Goal: Register for event/course

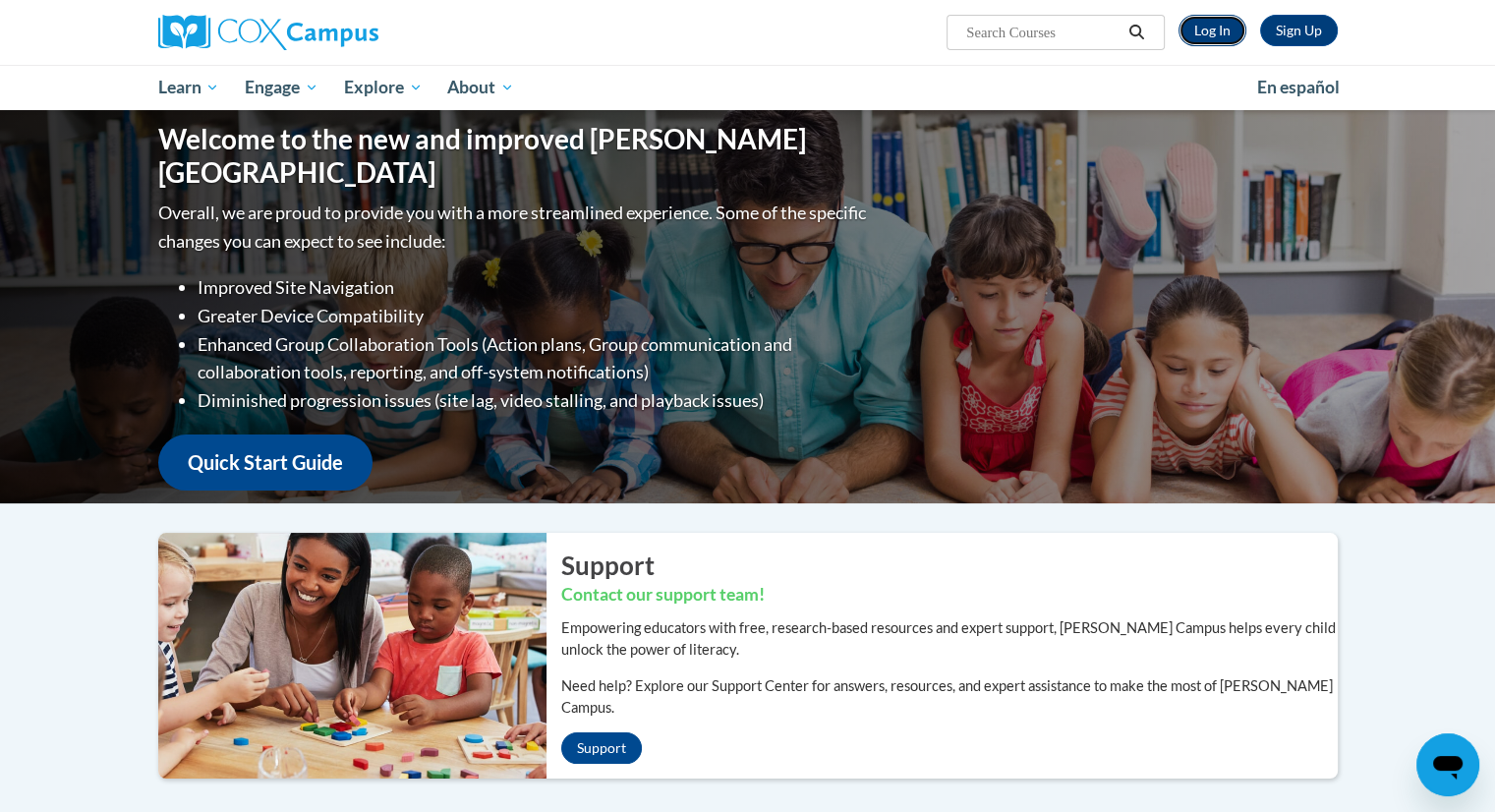
click at [1219, 21] on link "Log In" at bounding box center [1212, 31] width 68 height 32
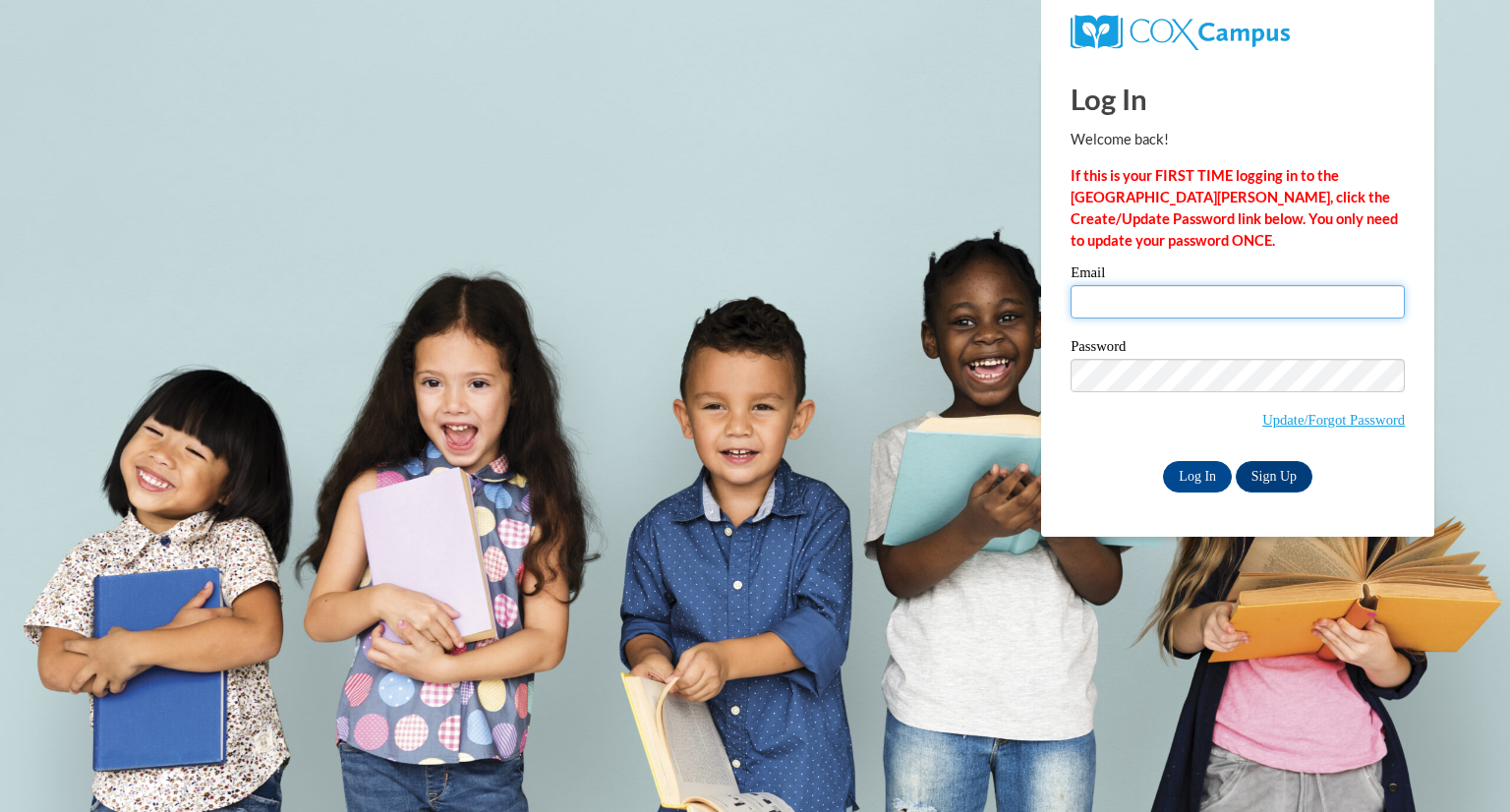
click at [1109, 300] on input "Email" at bounding box center [1238, 302] width 334 height 34
type input "acook8@tiger.brenau.edu"
click at [1183, 477] on input "Log In" at bounding box center [1197, 477] width 69 height 32
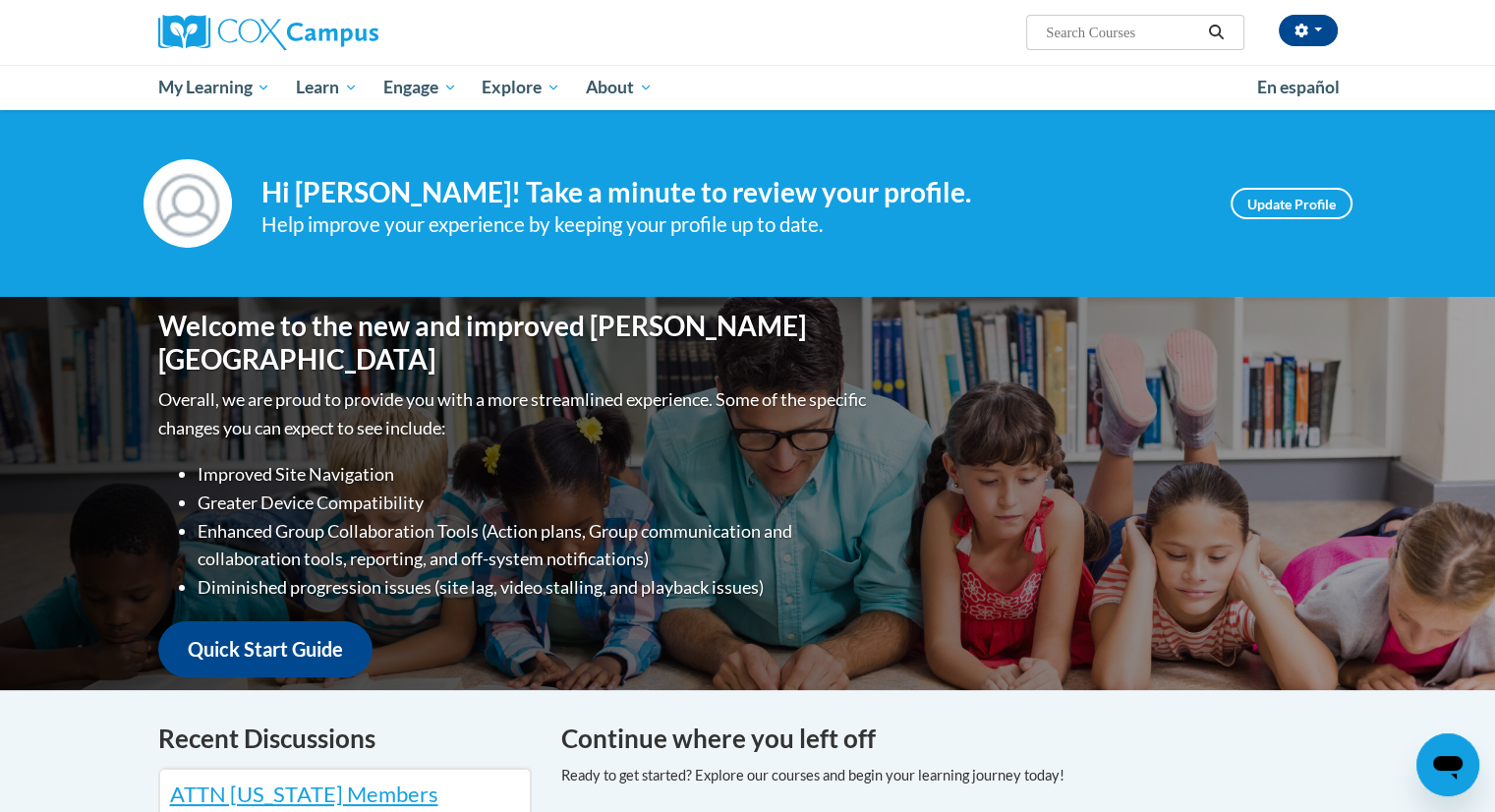
click at [1126, 25] on input "Search..." at bounding box center [1122, 33] width 157 height 24
type input "teach writing"
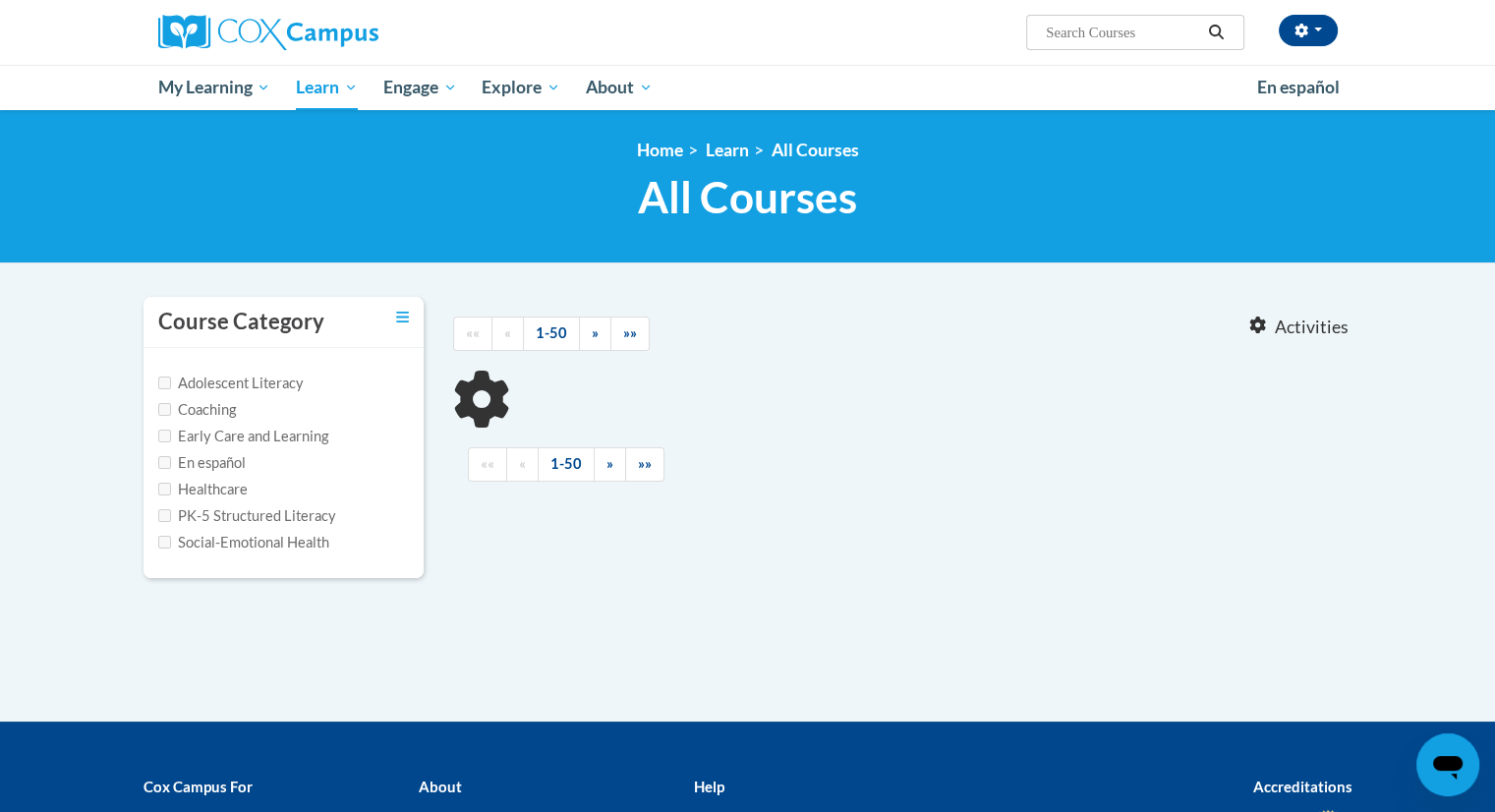
type input "teach writing"
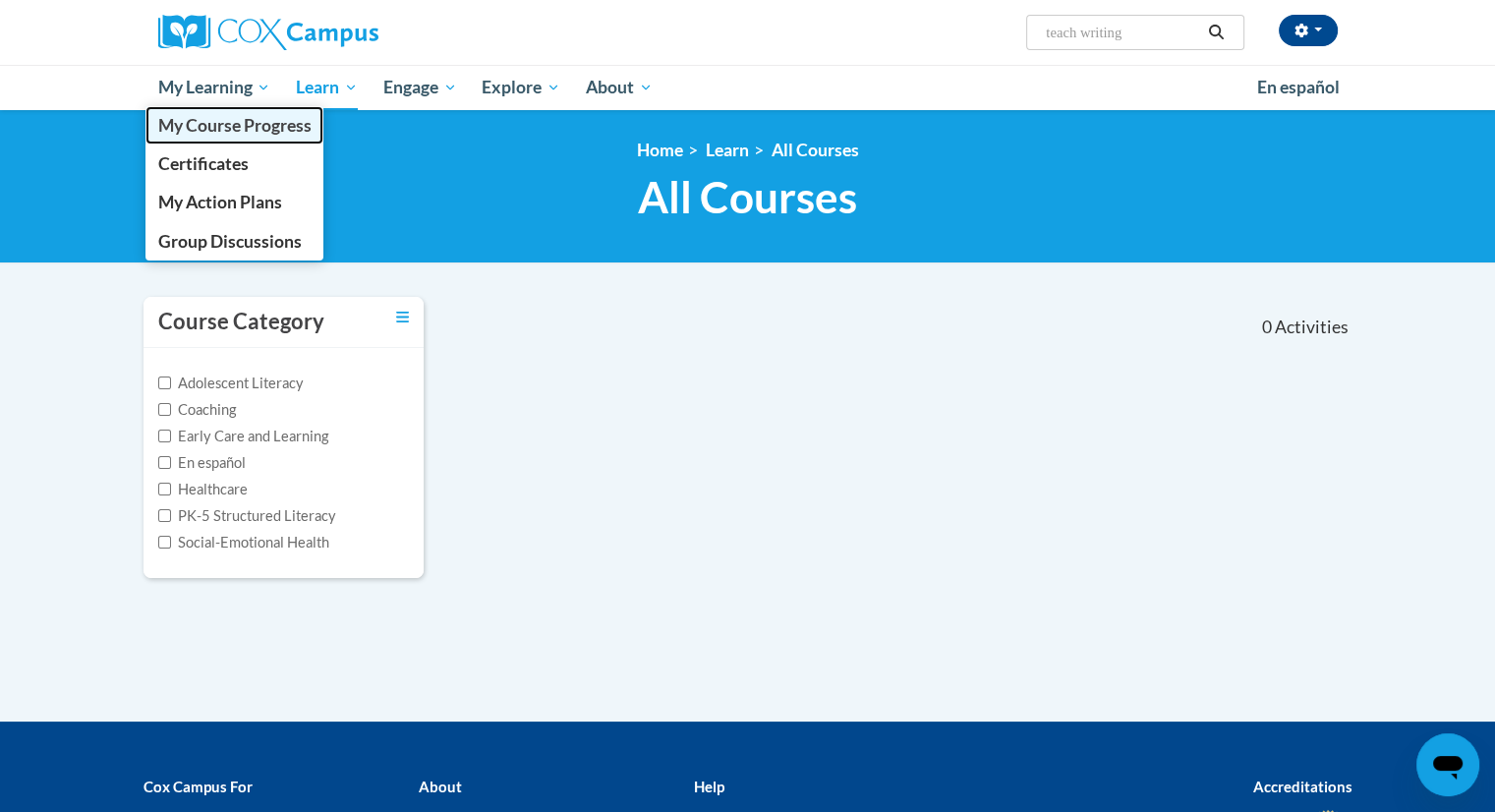
click at [195, 131] on span "My Course Progress" at bounding box center [234, 125] width 153 height 21
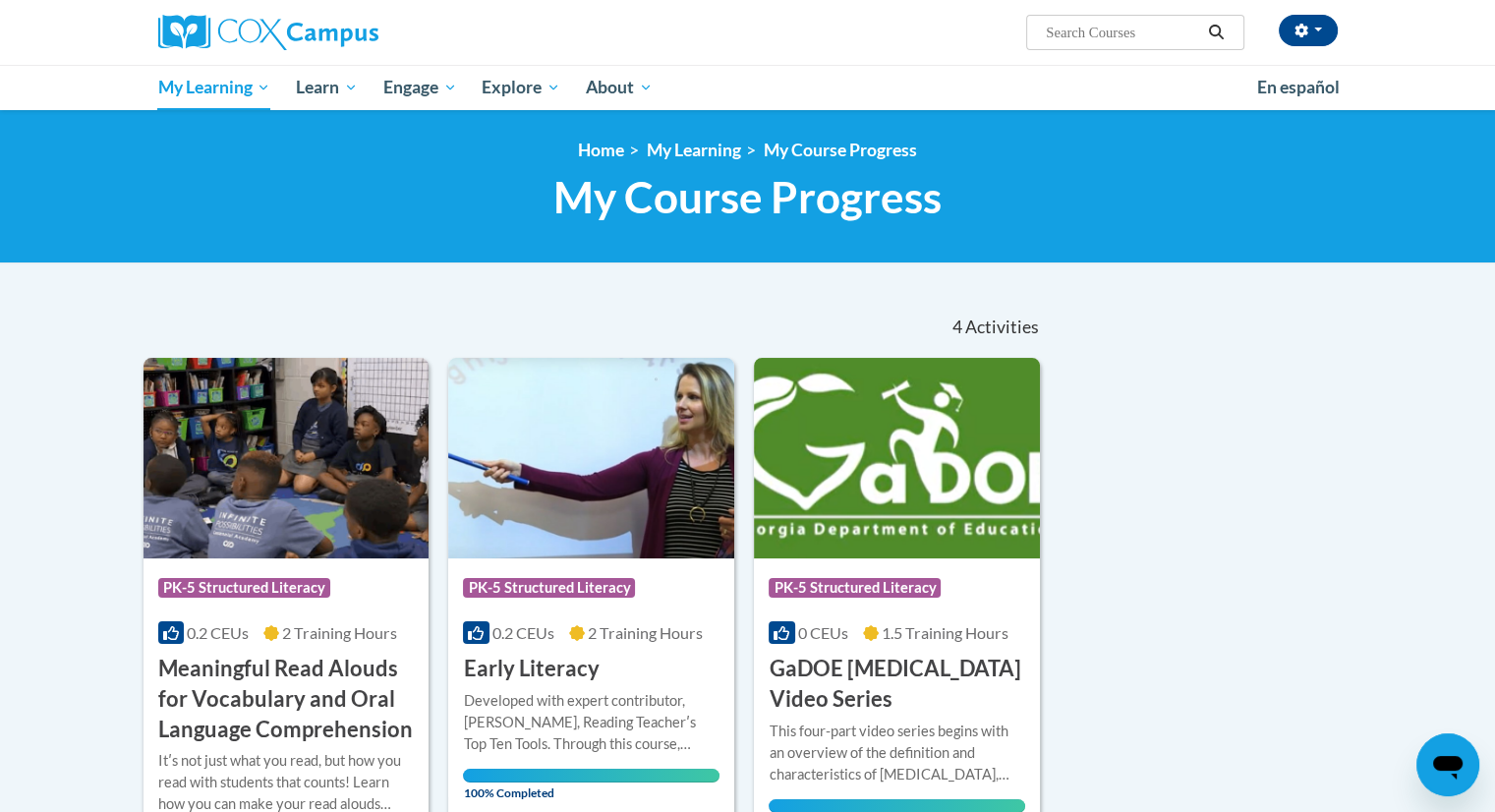
click at [1059, 37] on input "Search..." at bounding box center [1122, 33] width 157 height 24
type input "teach writing"
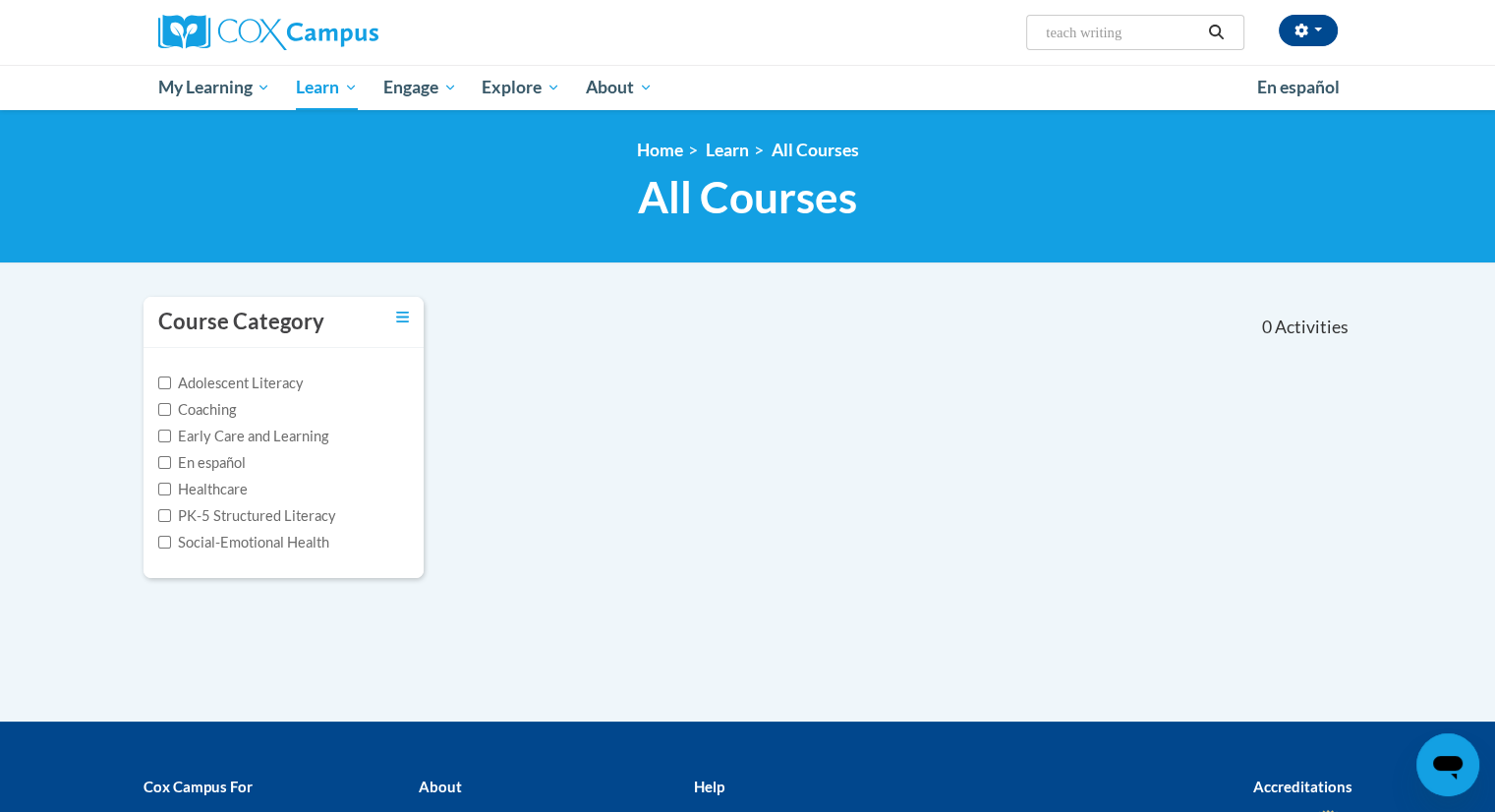
click at [1077, 33] on input "teach writing" at bounding box center [1122, 33] width 157 height 24
type input "teaching writing"
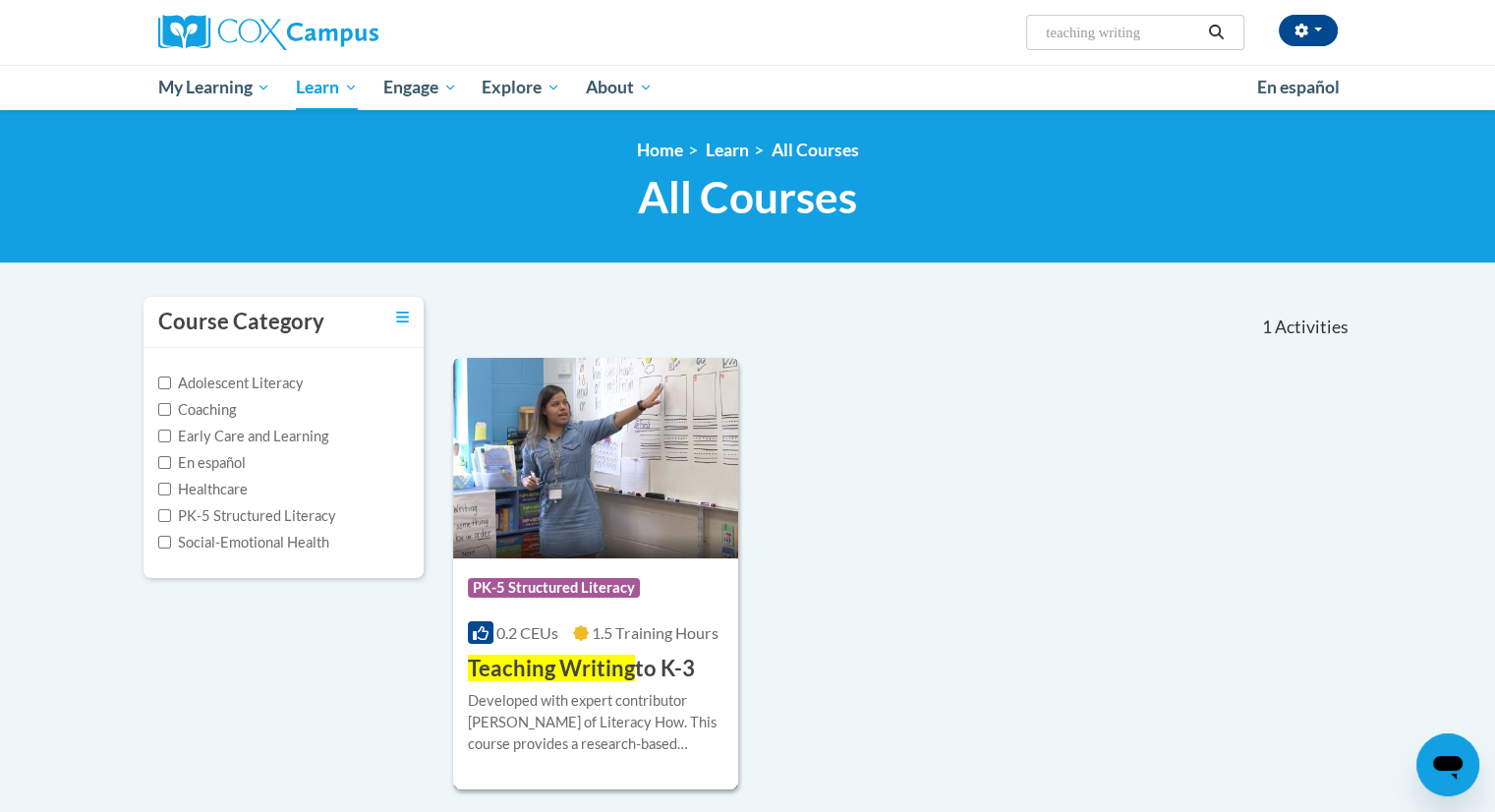
click at [613, 530] on img at bounding box center [596, 458] width 286 height 201
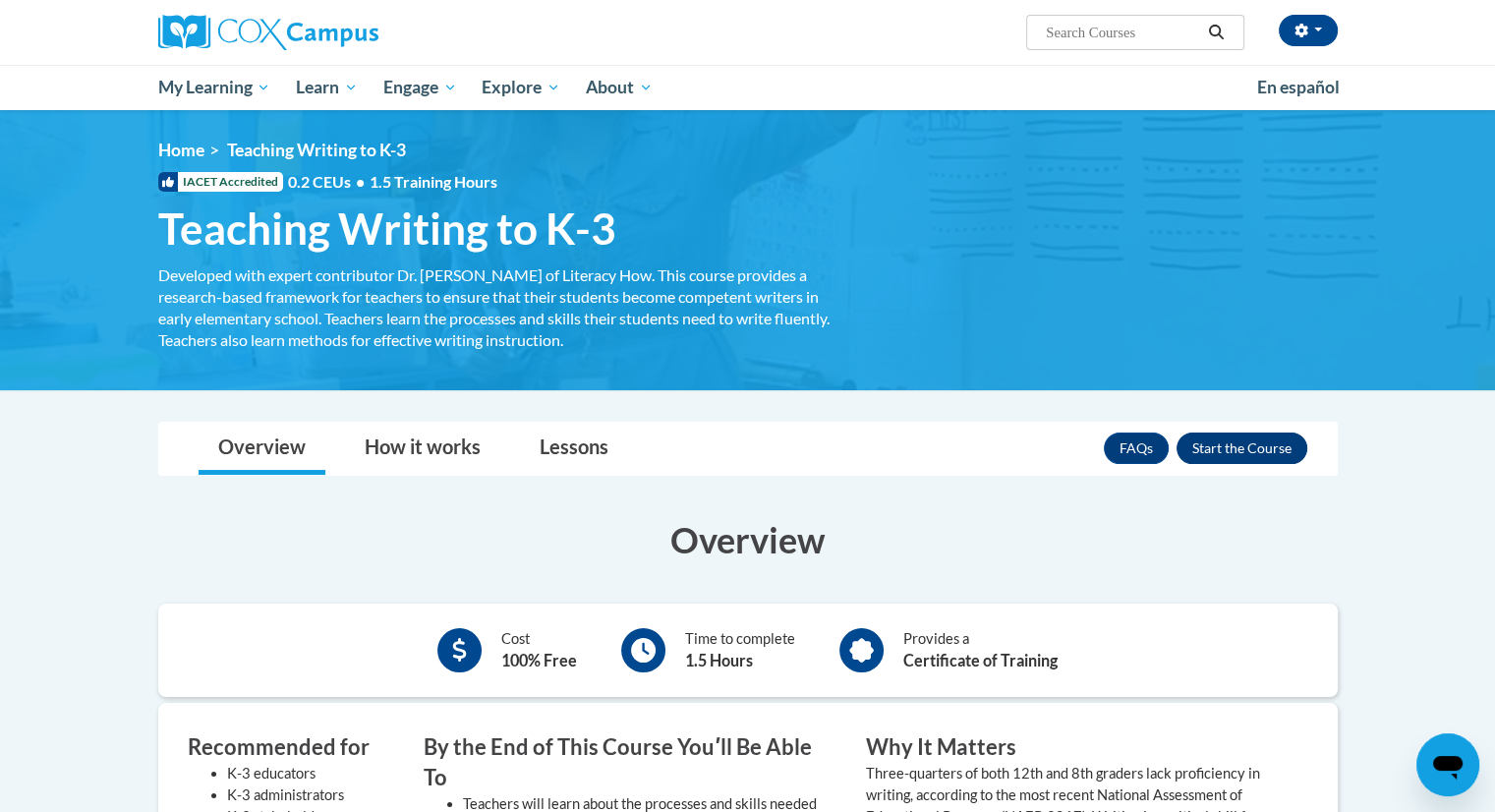
click at [1254, 437] on button "Enroll" at bounding box center [1242, 448] width 131 height 32
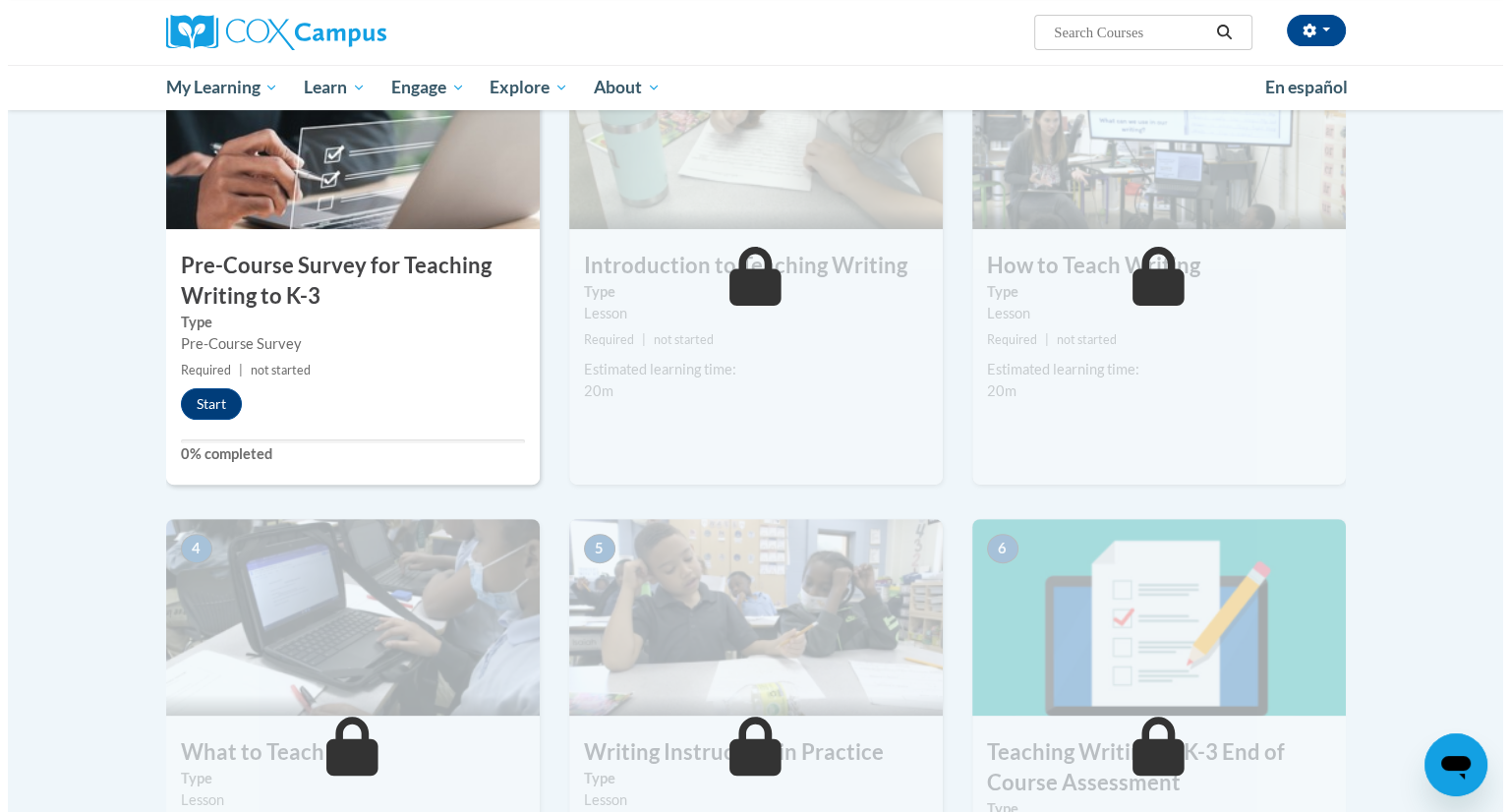
scroll to position [485, 0]
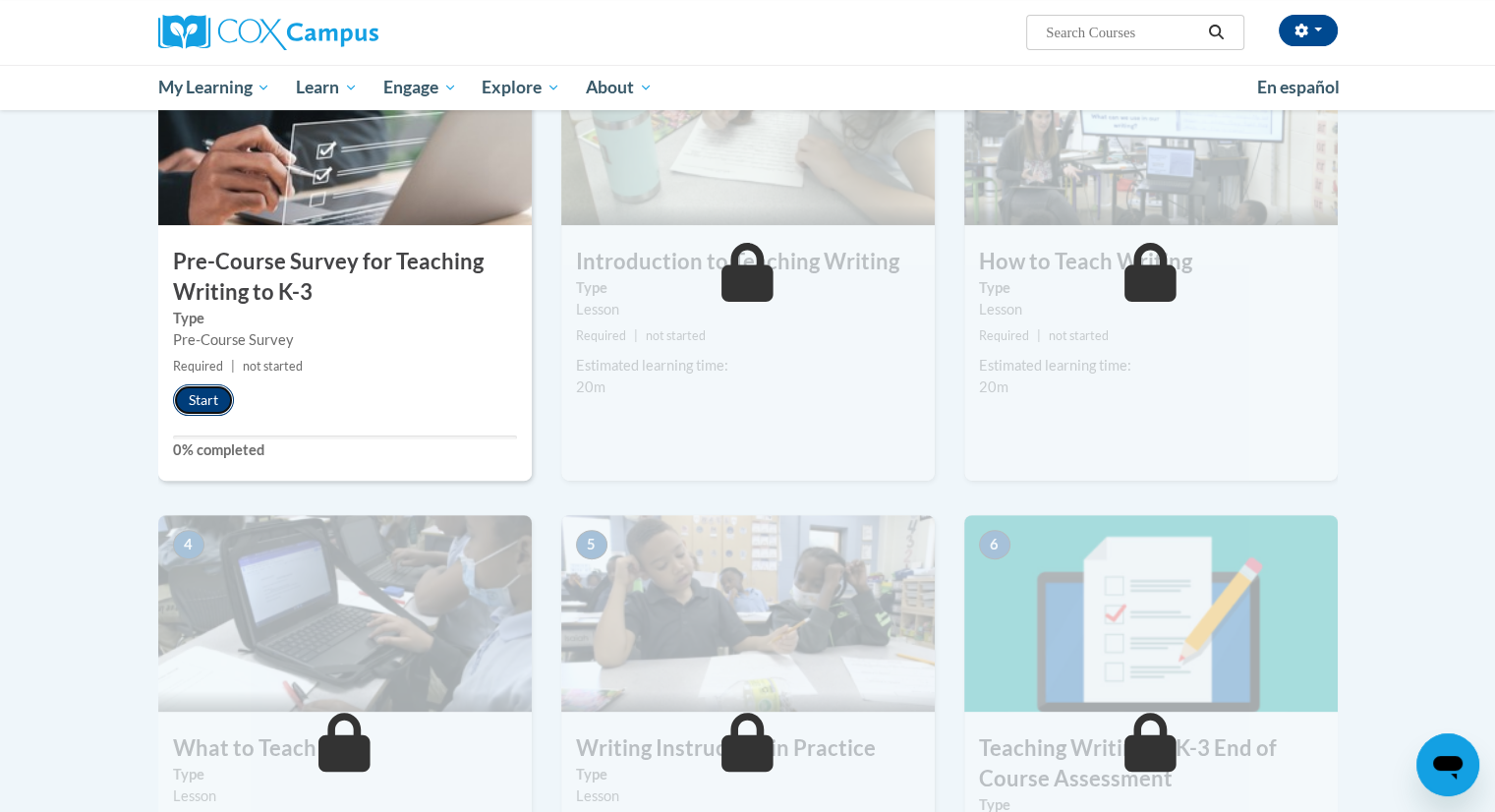
click at [203, 385] on button "Start" at bounding box center [204, 400] width 61 height 32
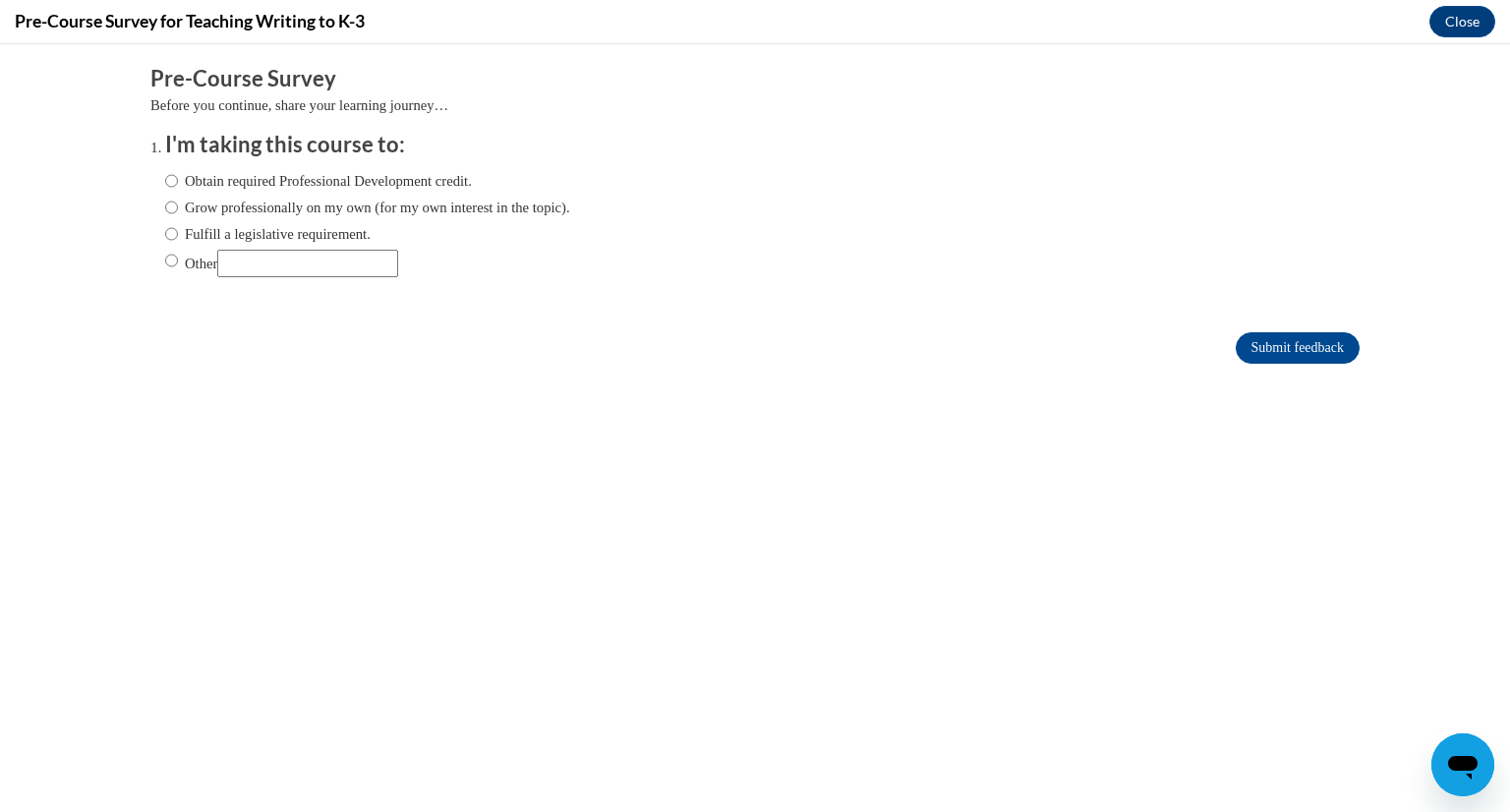
scroll to position [0, 0]
click at [165, 258] on input "Other" at bounding box center [171, 260] width 13 height 22
radio input "true"
click at [1286, 353] on input "Submit feedback" at bounding box center [1297, 348] width 124 height 32
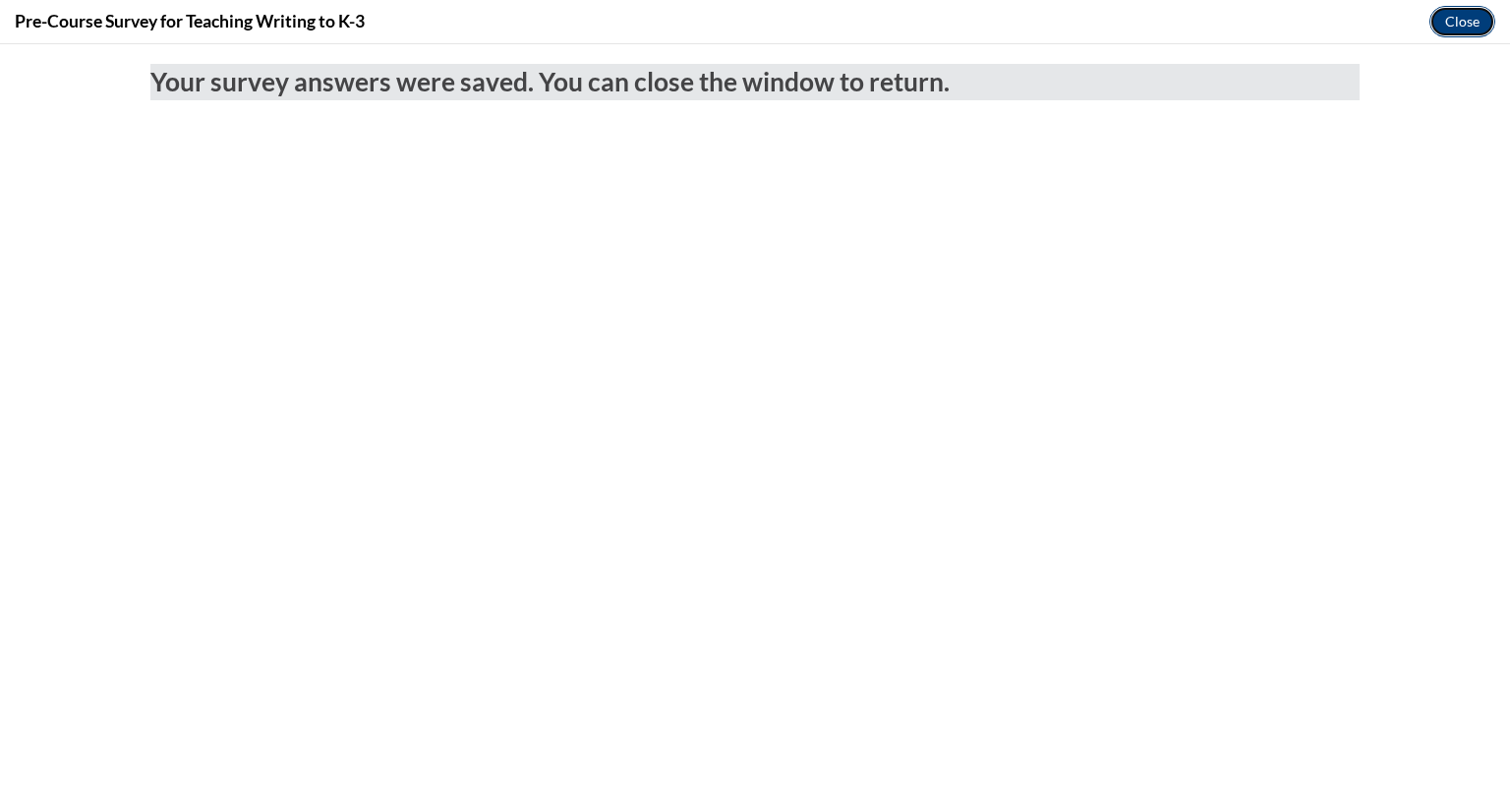
click at [1479, 12] on button "Close" at bounding box center [1463, 22] width 66 height 32
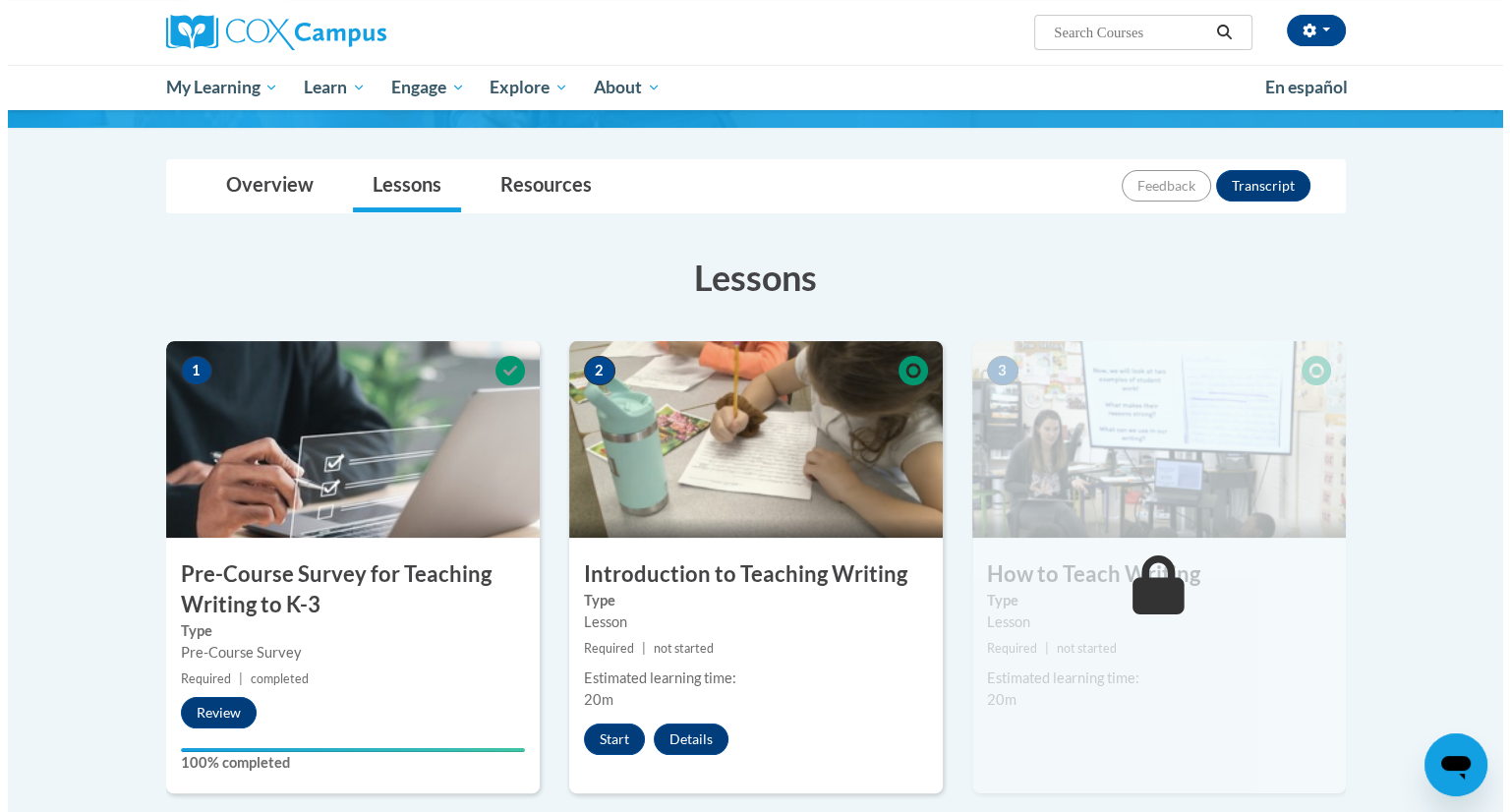
scroll to position [193, 0]
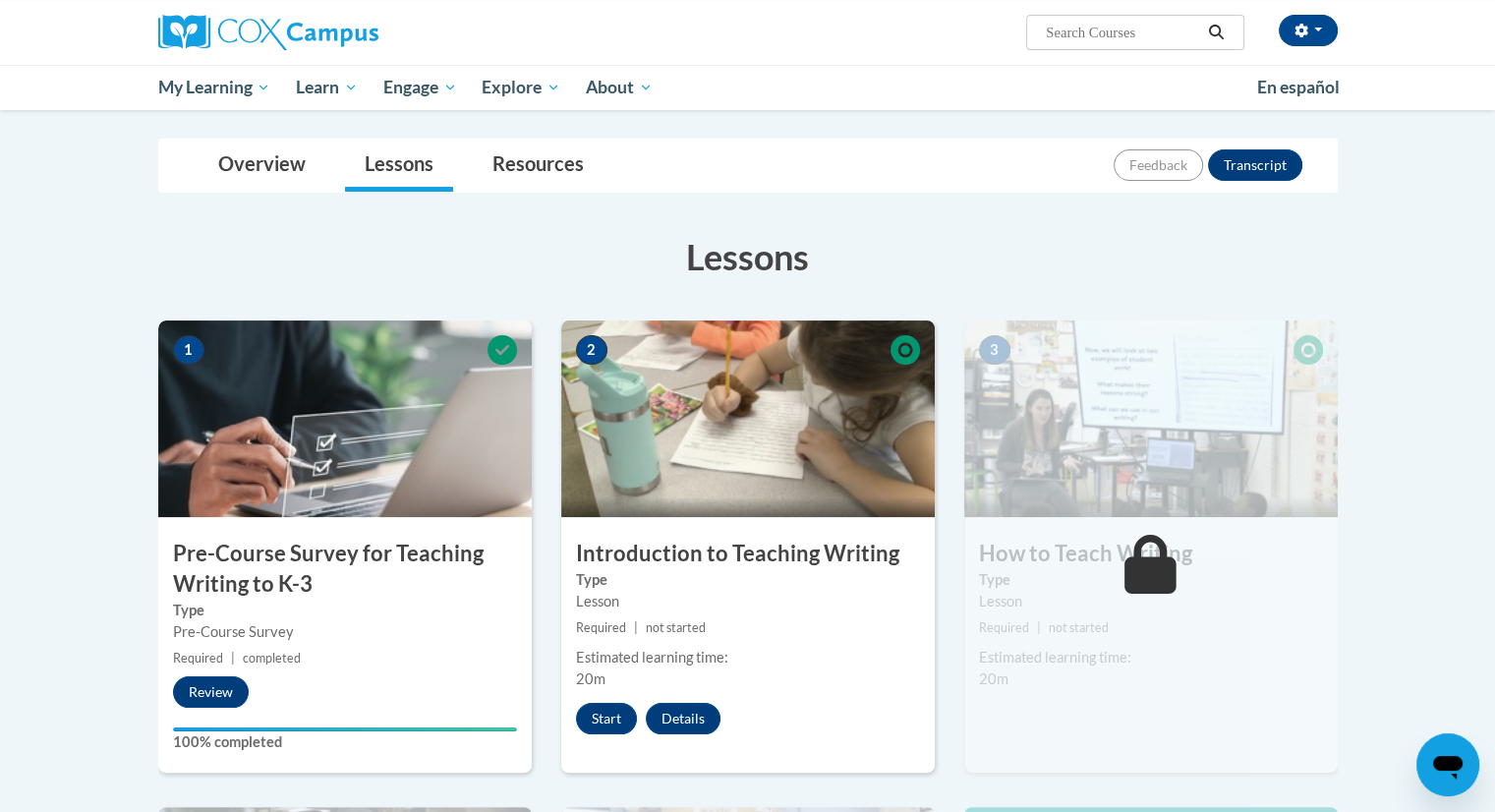
click at [770, 455] on img at bounding box center [748, 418] width 374 height 197
click at [600, 716] on button "Start" at bounding box center [607, 718] width 61 height 32
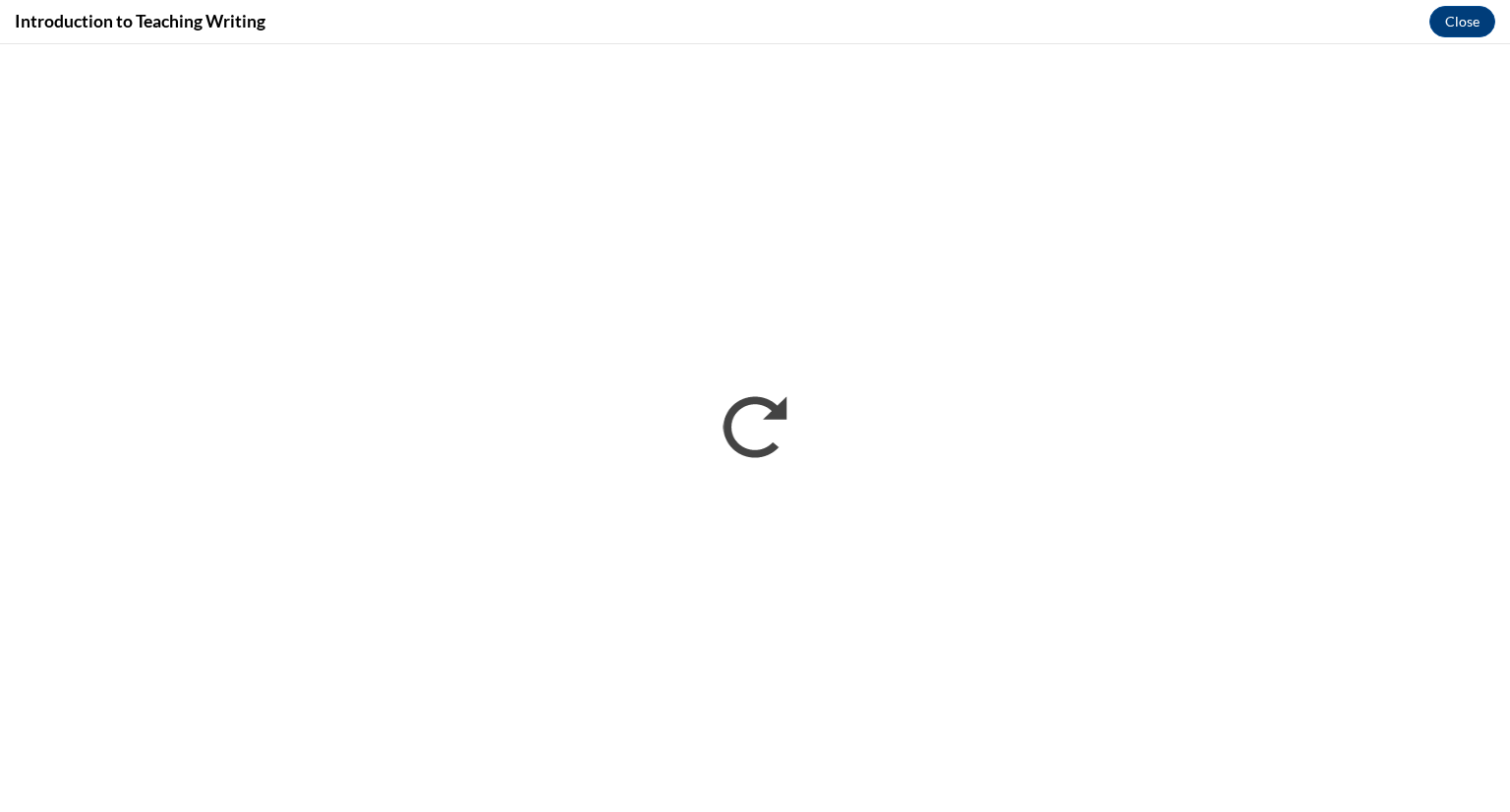
scroll to position [0, 0]
